Goal: Find contact information

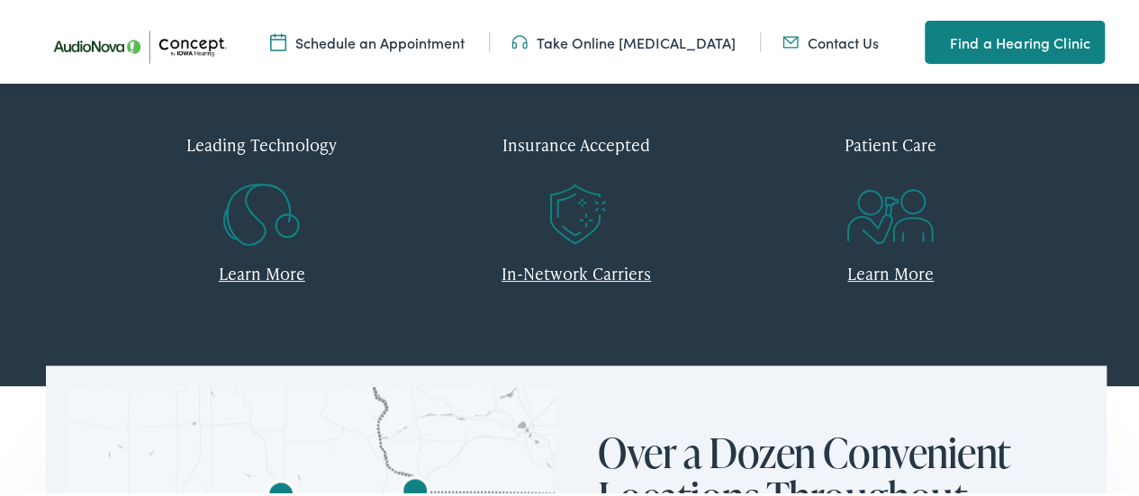
scroll to position [180, 0]
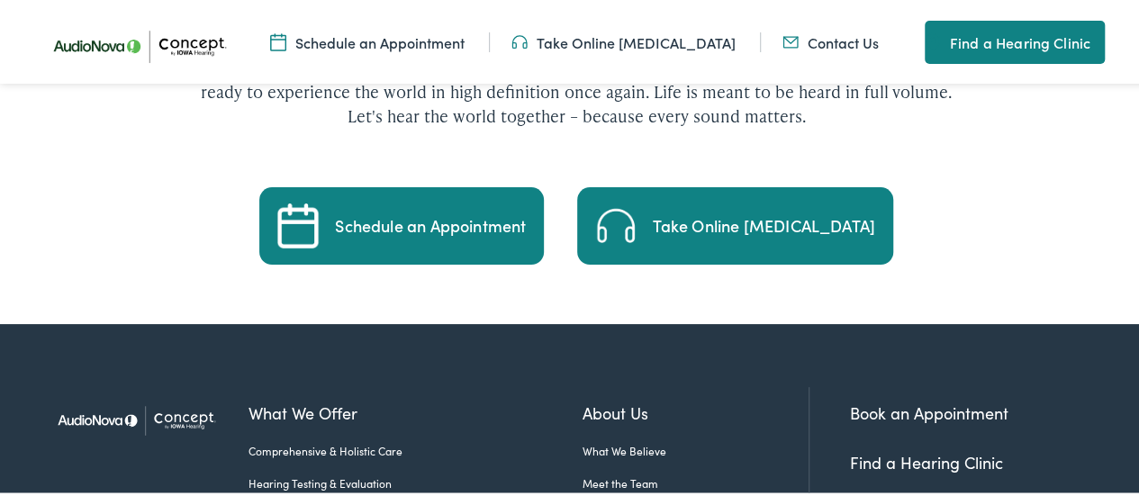
scroll to position [4695, 0]
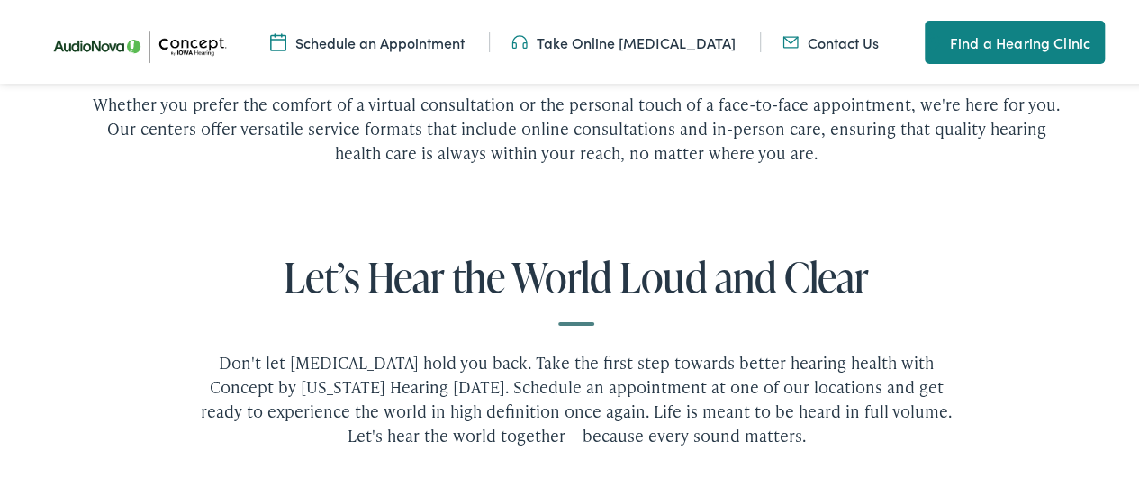
scroll to position [4146, 0]
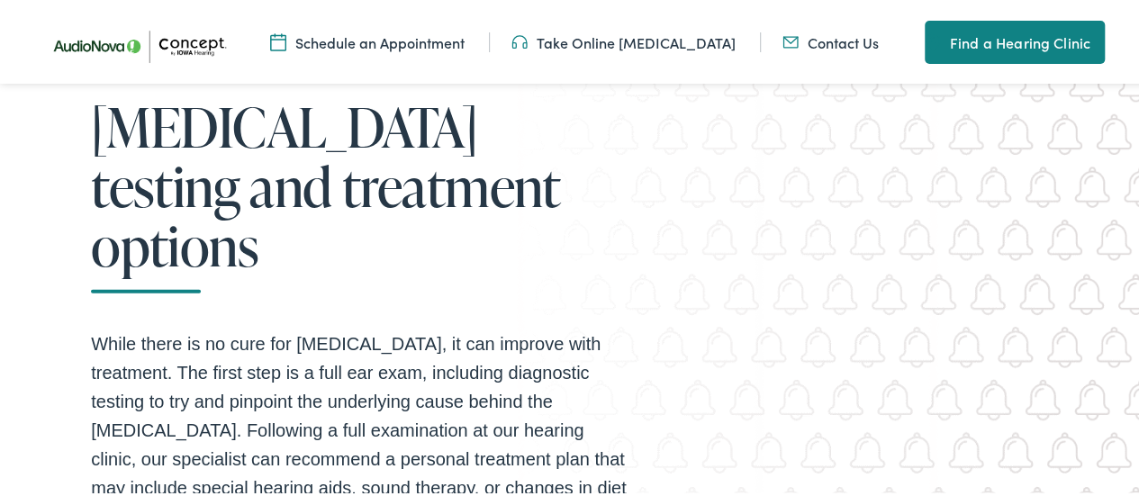
scroll to position [2520, 0]
